Goal: Task Accomplishment & Management: Use online tool/utility

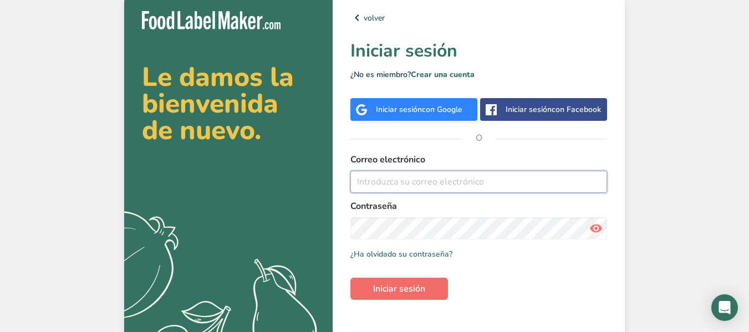
type input "[EMAIL_ADDRESS][DOMAIN_NAME]"
click at [434, 283] on button "Iniciar sesión" at bounding box center [399, 289] width 98 height 22
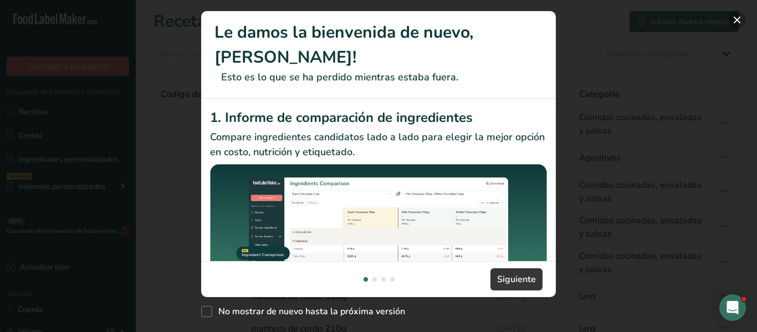
click at [742, 18] on button "New Features" at bounding box center [737, 20] width 18 height 18
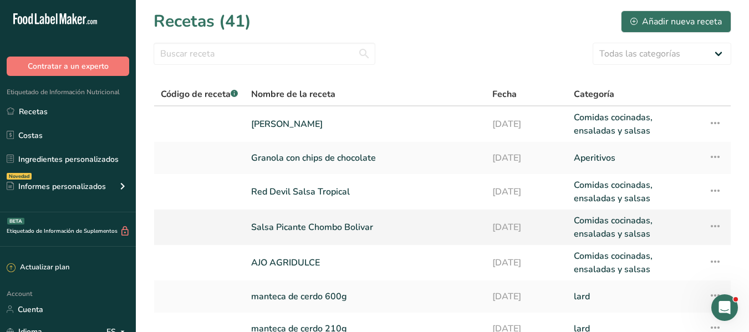
click at [381, 223] on link "Salsa Picante Chombo Bolivar" at bounding box center [365, 227] width 228 height 27
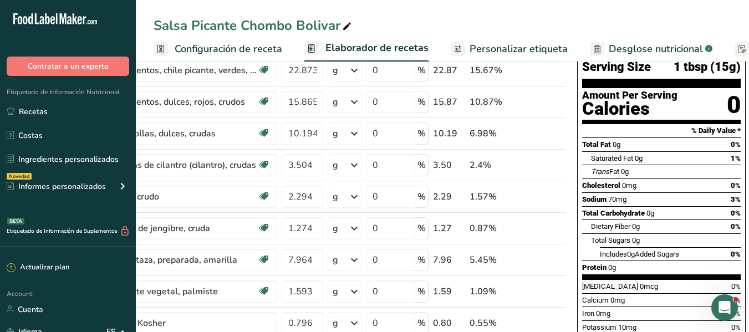
scroll to position [88, 0]
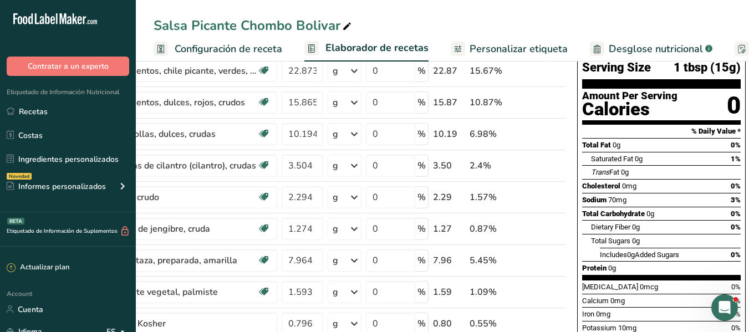
click at [515, 49] on span "Personalizar etiqueta" at bounding box center [518, 49] width 98 height 15
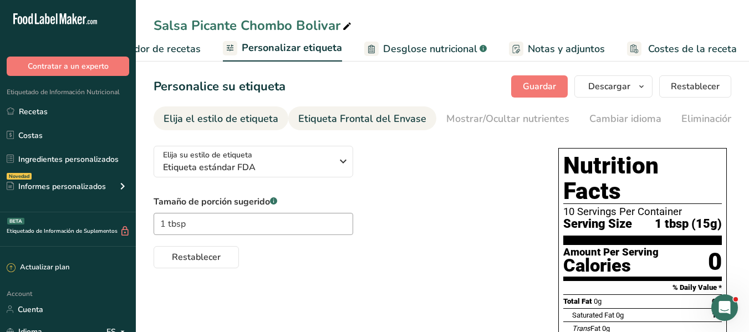
click at [325, 114] on div "Etiqueta Frontal del Envase" at bounding box center [362, 118] width 128 height 15
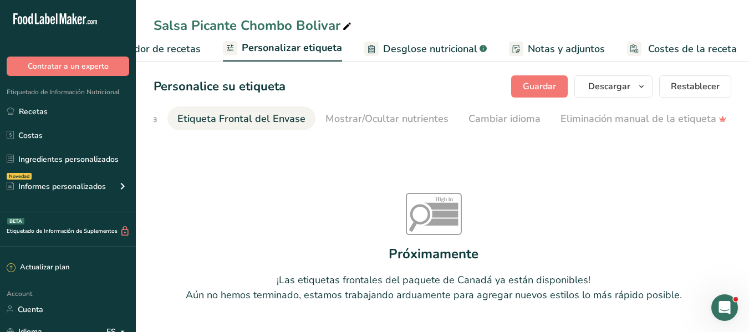
scroll to position [0, 132]
click at [325, 114] on div "Mostrar/Ocultar nutrientes" at bounding box center [375, 118] width 123 height 15
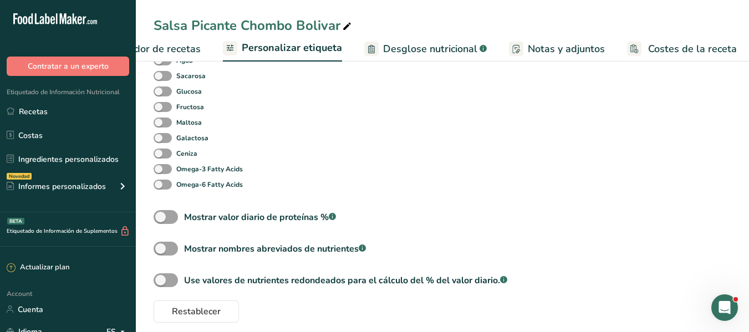
scroll to position [607, 0]
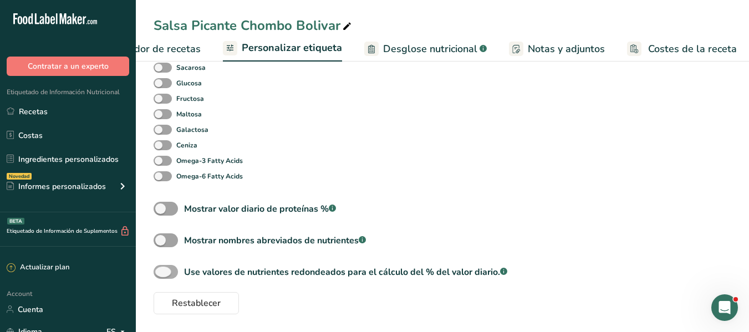
click at [168, 269] on span at bounding box center [165, 272] width 24 height 14
click at [161, 269] on input "Use valores de nutrientes redondeados para el cálculo del % del valor diario. .…" at bounding box center [156, 271] width 7 height 7
checkbox input "true"
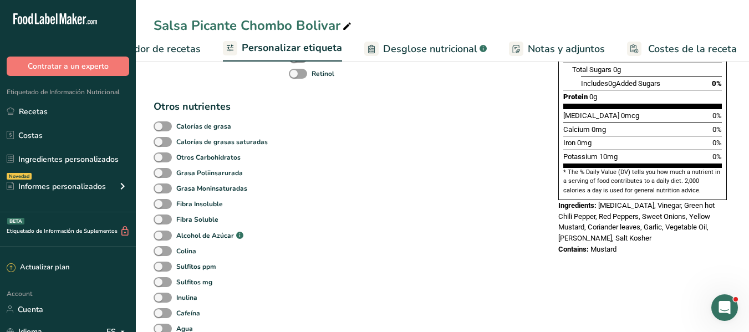
scroll to position [0, 0]
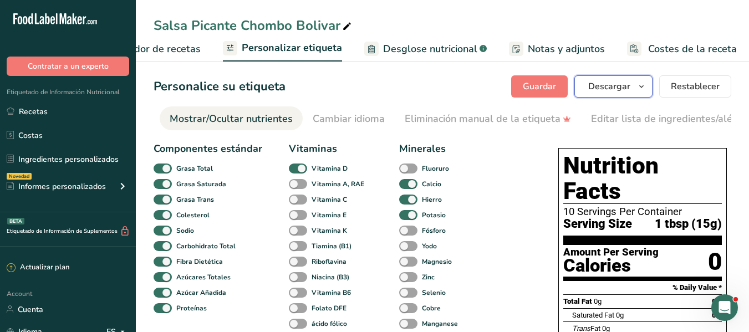
click at [637, 87] on icon "button" at bounding box center [641, 87] width 9 height 14
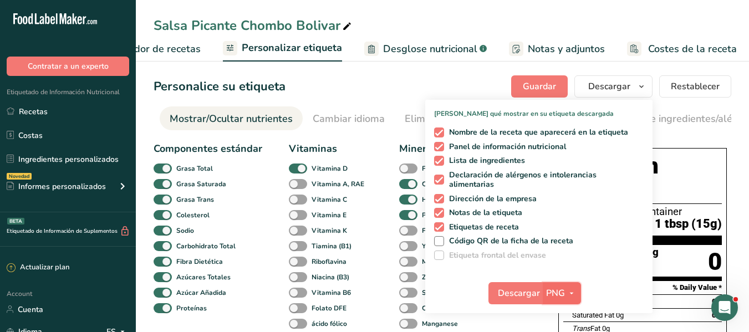
click at [567, 291] on icon "button" at bounding box center [571, 293] width 9 height 14
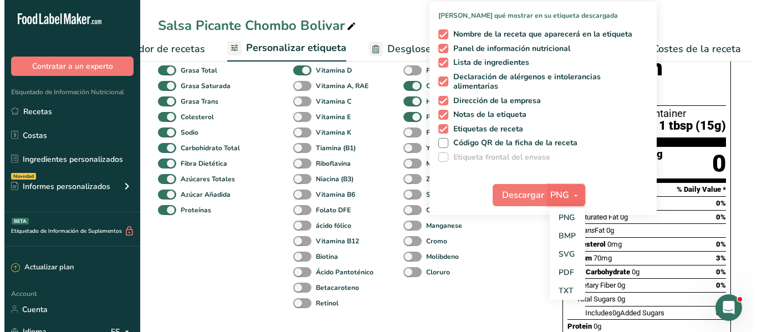
scroll to position [104, 0]
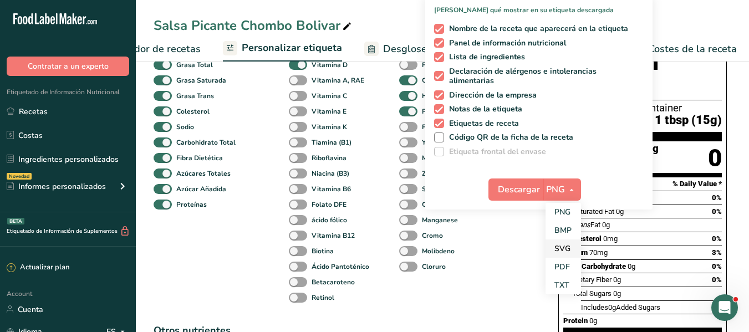
click at [562, 244] on link "SVG" at bounding box center [562, 248] width 35 height 18
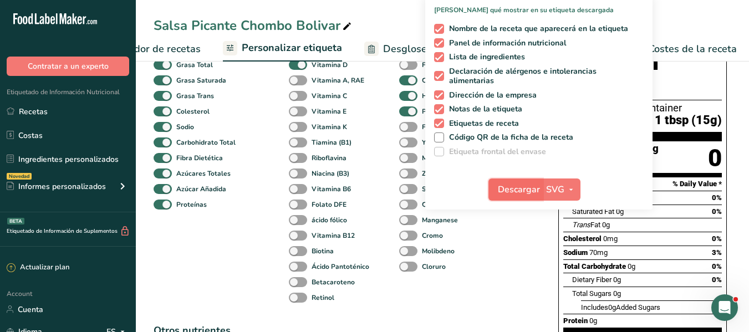
click at [510, 186] on span "Descargar" at bounding box center [519, 189] width 42 height 13
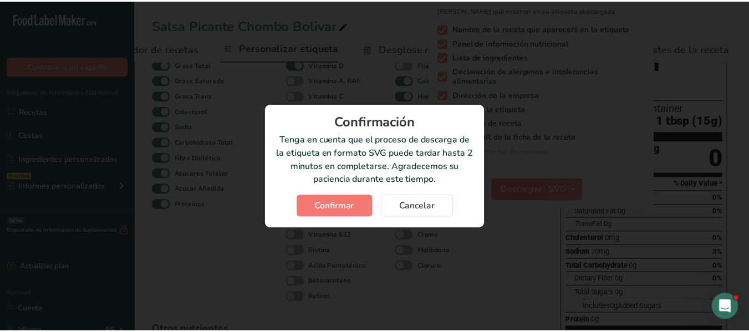
scroll to position [0, 219]
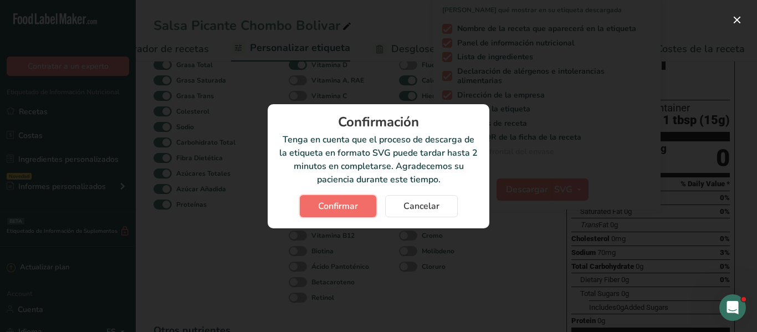
click at [344, 196] on button "Confirmar" at bounding box center [338, 206] width 76 height 22
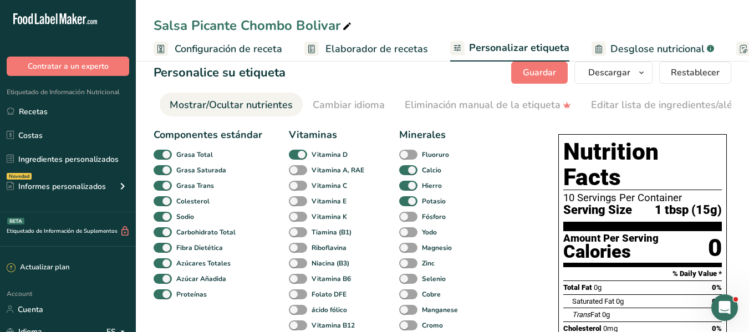
scroll to position [0, 0]
